Goal: Understand process/instructions

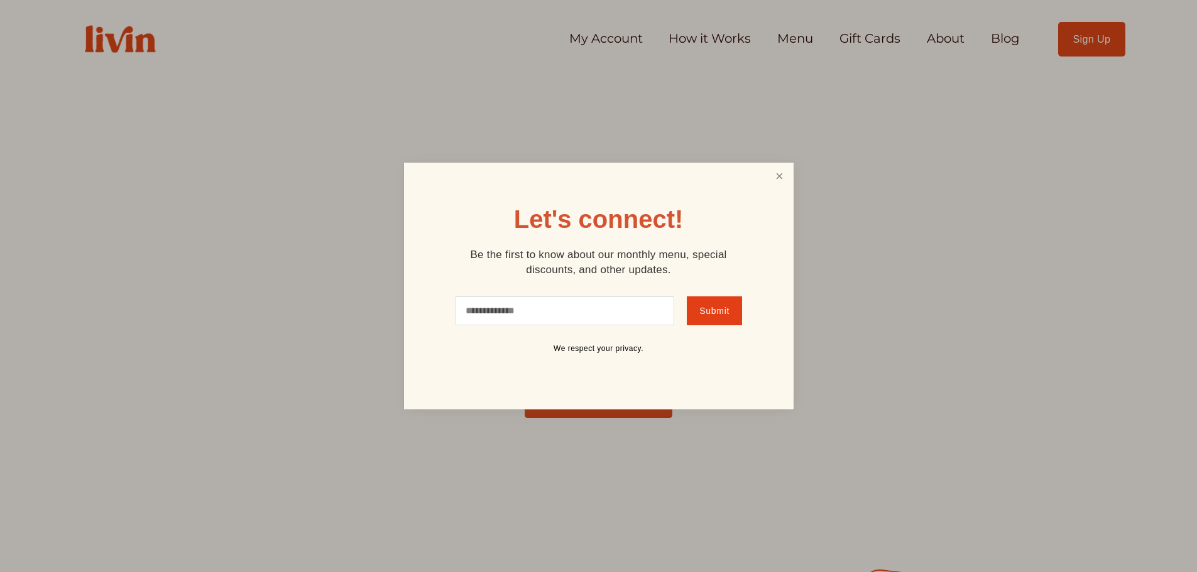
click at [780, 179] on link "Close" at bounding box center [779, 176] width 24 height 23
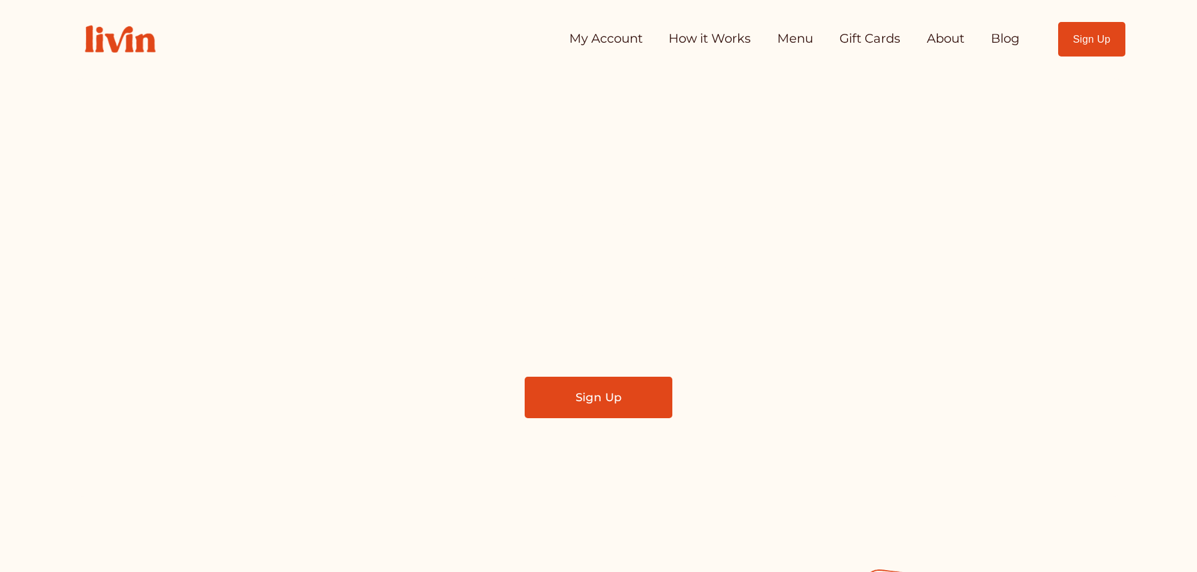
click at [1165, 97] on div at bounding box center [598, 284] width 1197 height 569
click at [733, 33] on link "How it Works" at bounding box center [709, 38] width 82 height 25
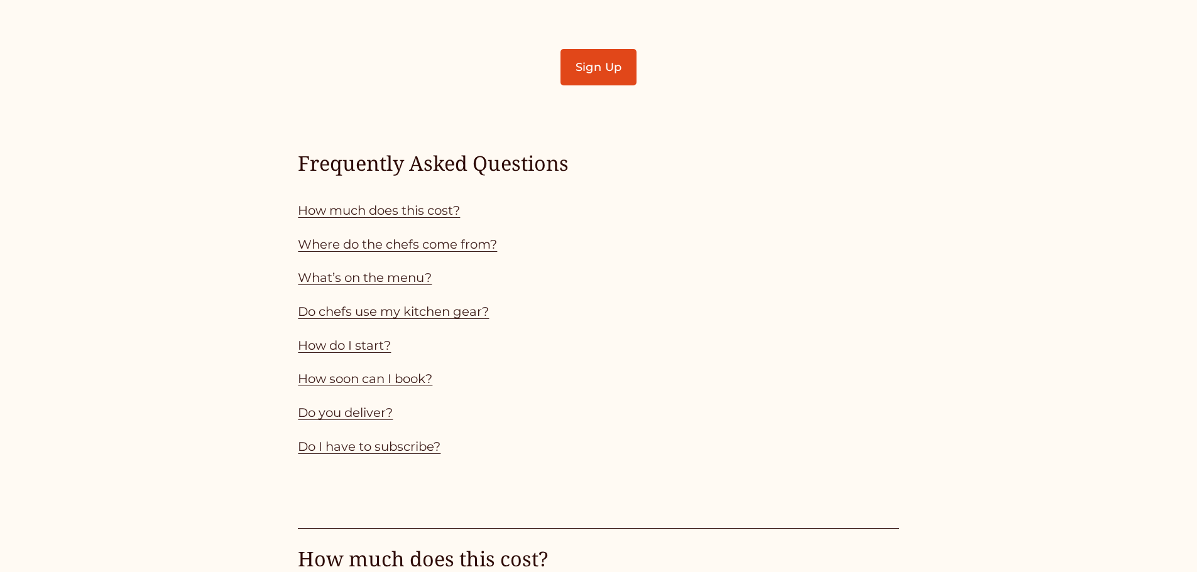
scroll to position [1119, 0]
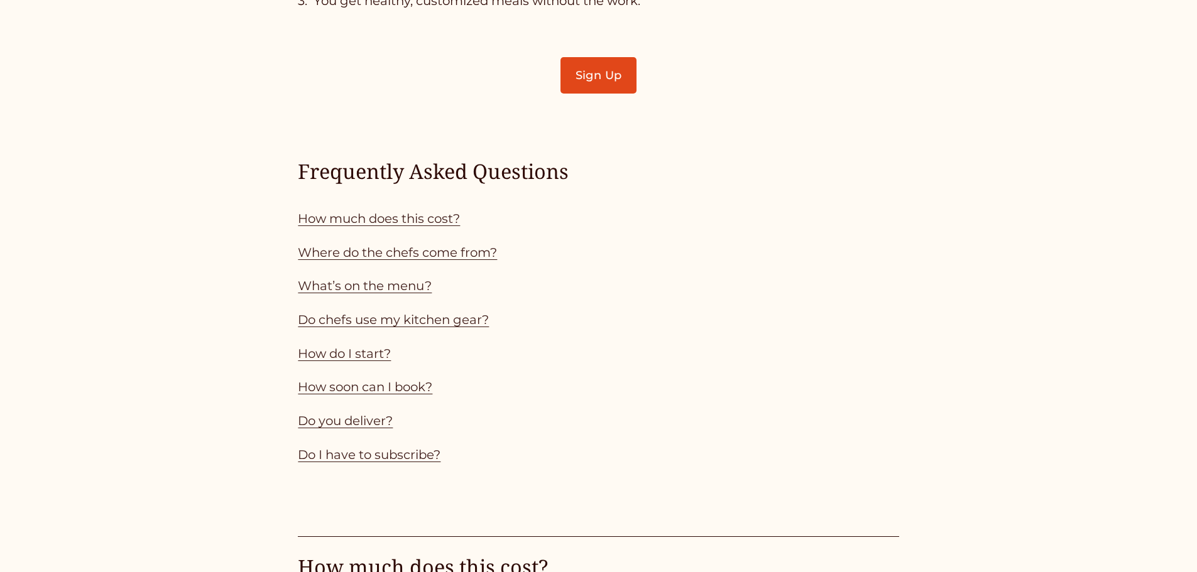
click at [416, 282] on link "What’s on the menu?" at bounding box center [365, 285] width 134 height 15
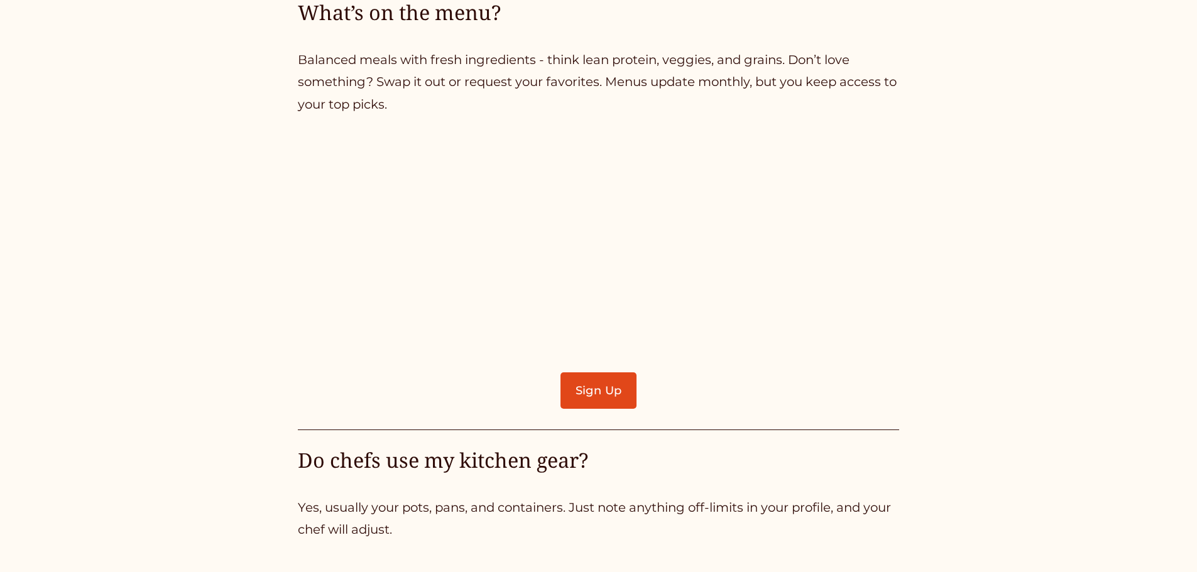
scroll to position [2597, 0]
